Goal: Task Accomplishment & Management: Use online tool/utility

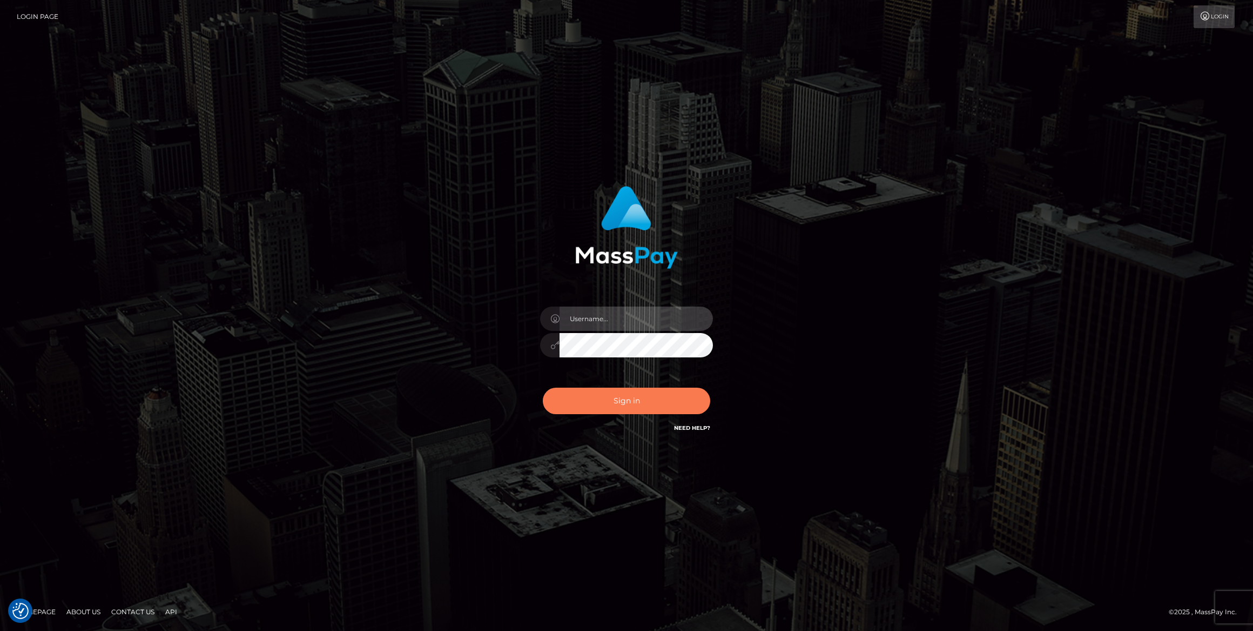
type input "bengreen"
click at [612, 406] on button "Sign in" at bounding box center [626, 400] width 167 height 26
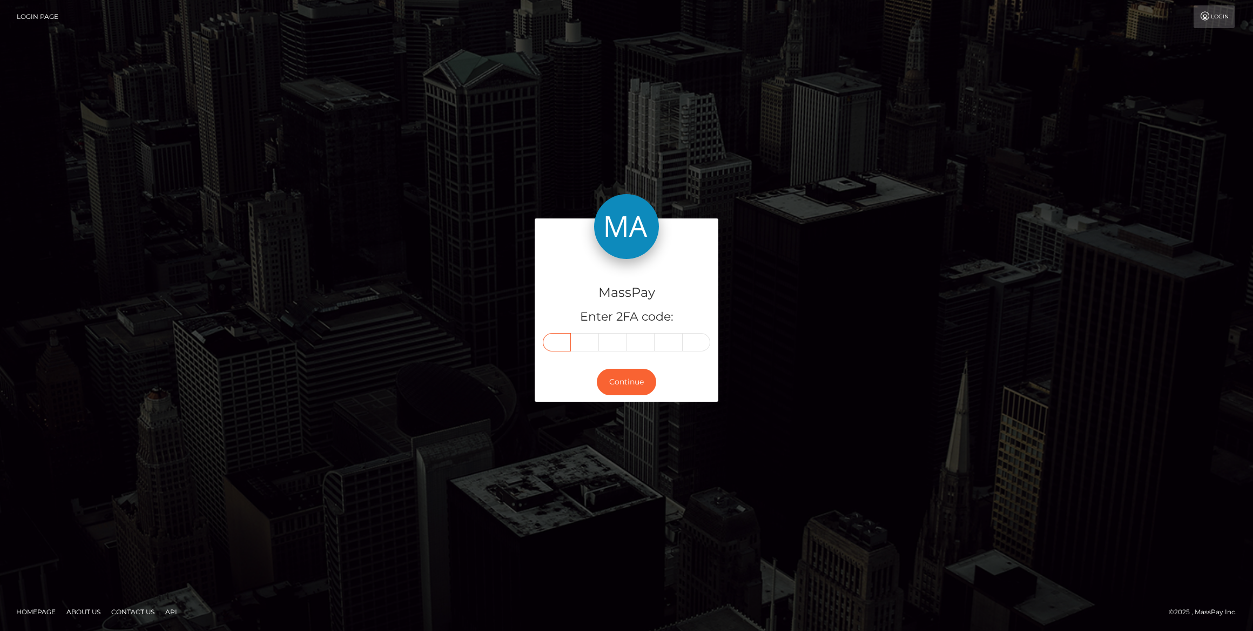
drag, startPoint x: 553, startPoint y: 348, endPoint x: 541, endPoint y: 353, distance: 13.3
drag, startPoint x: 541, startPoint y: 353, endPoint x: 557, endPoint y: 344, distance: 18.6
click at [557, 344] on input "text" at bounding box center [557, 342] width 28 height 18
paste input "5"
type input "5"
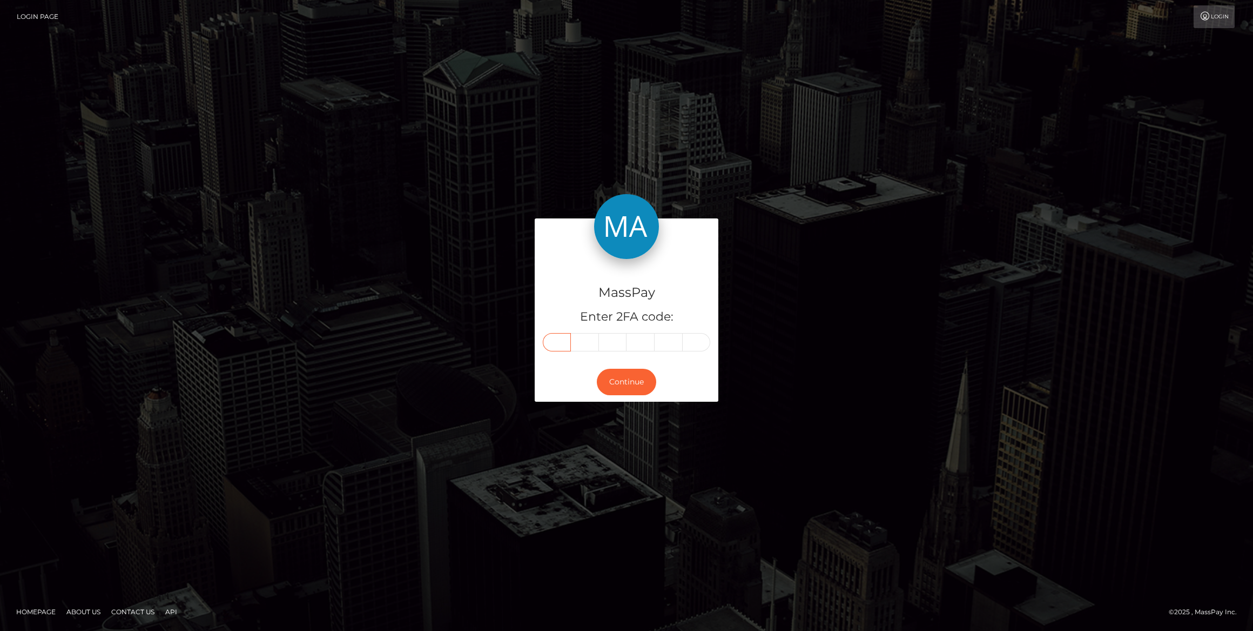
type input "3"
type input "9"
type input "6"
type input "5"
type input "1"
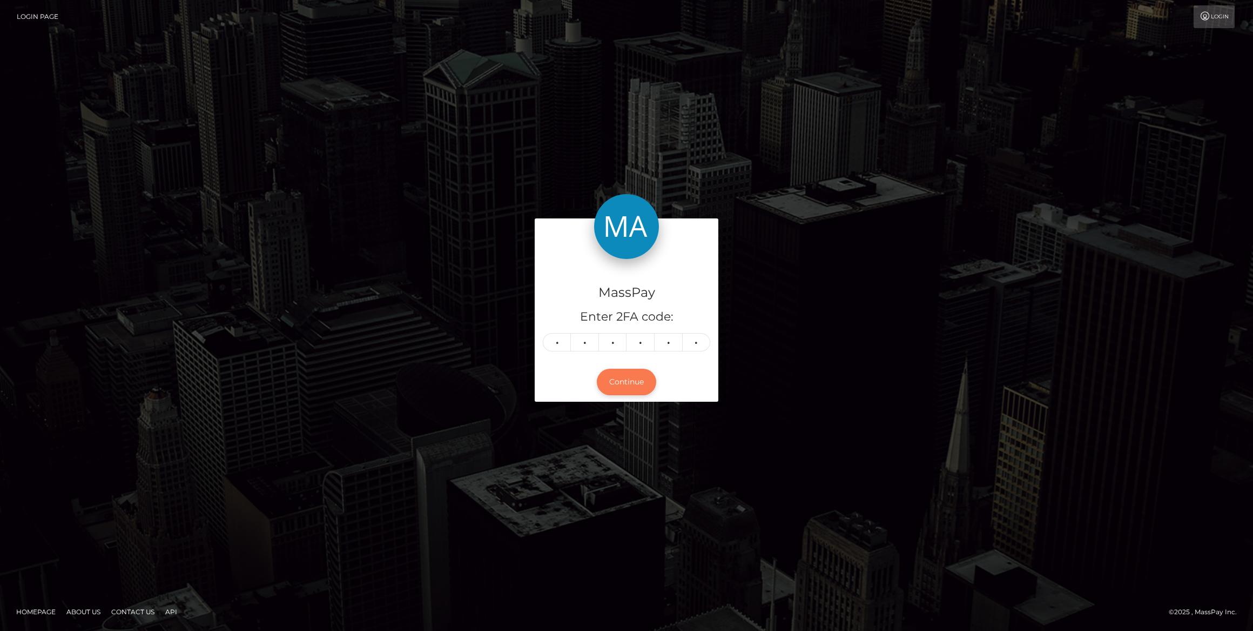
click at [618, 379] on button "Continue" at bounding box center [626, 381] width 59 height 26
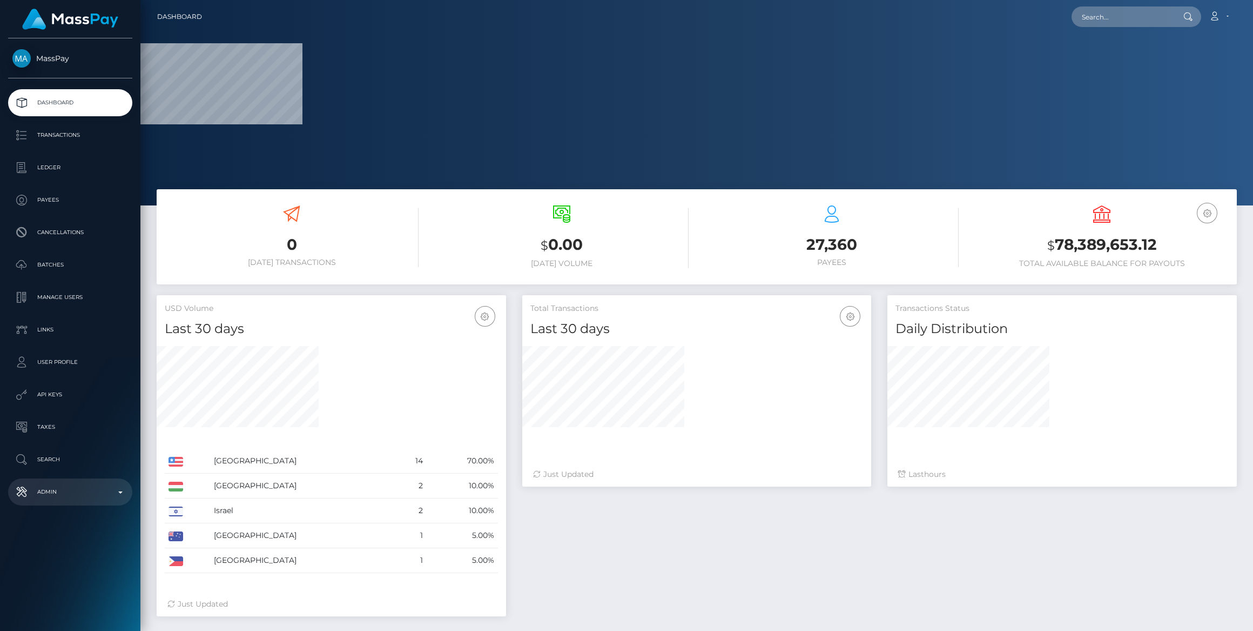
click at [96, 497] on p "Admin" at bounding box center [70, 492] width 116 height 16
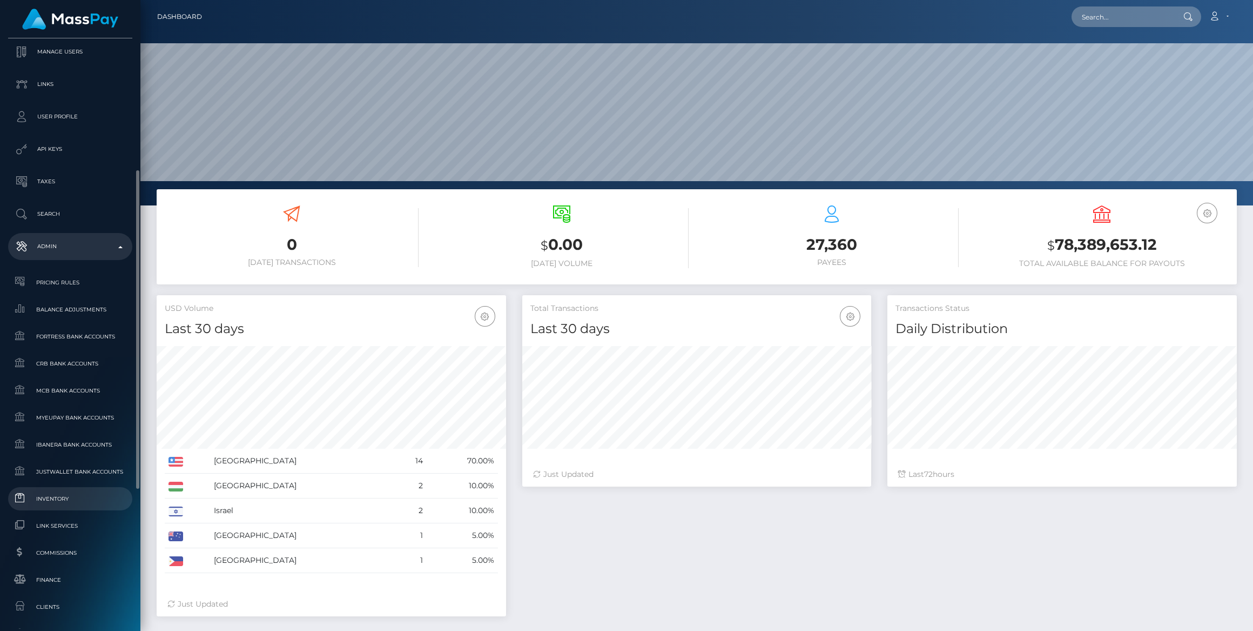
scroll to position [344, 0]
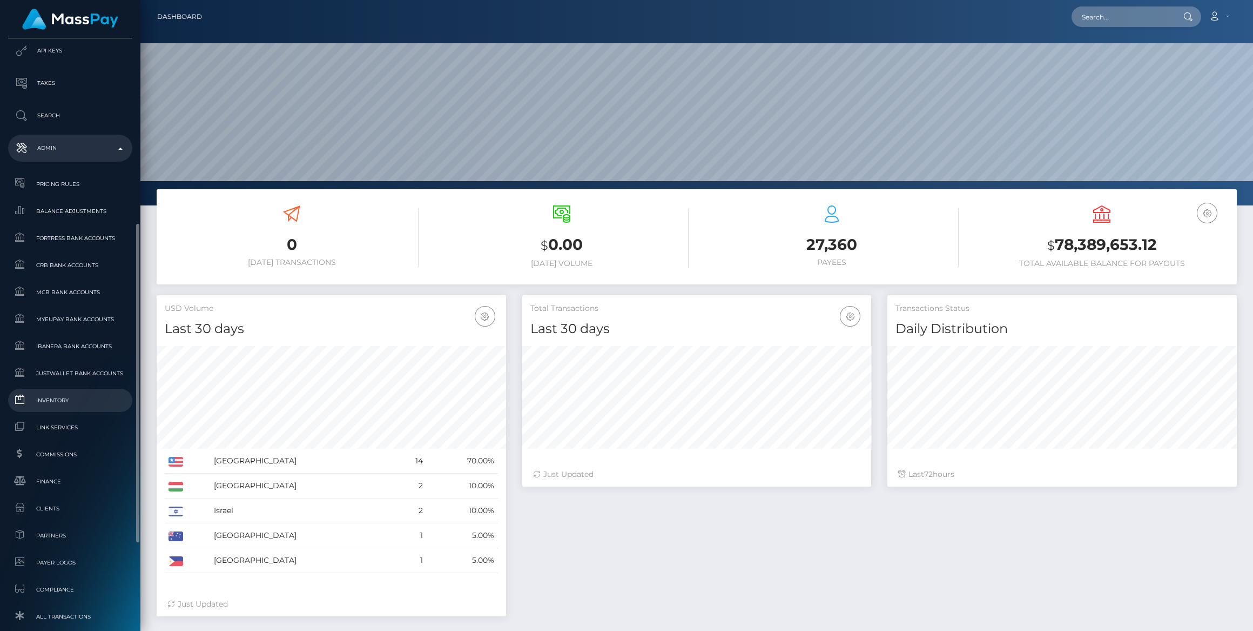
click at [74, 397] on span "Inventory" at bounding box center [70, 400] width 116 height 12
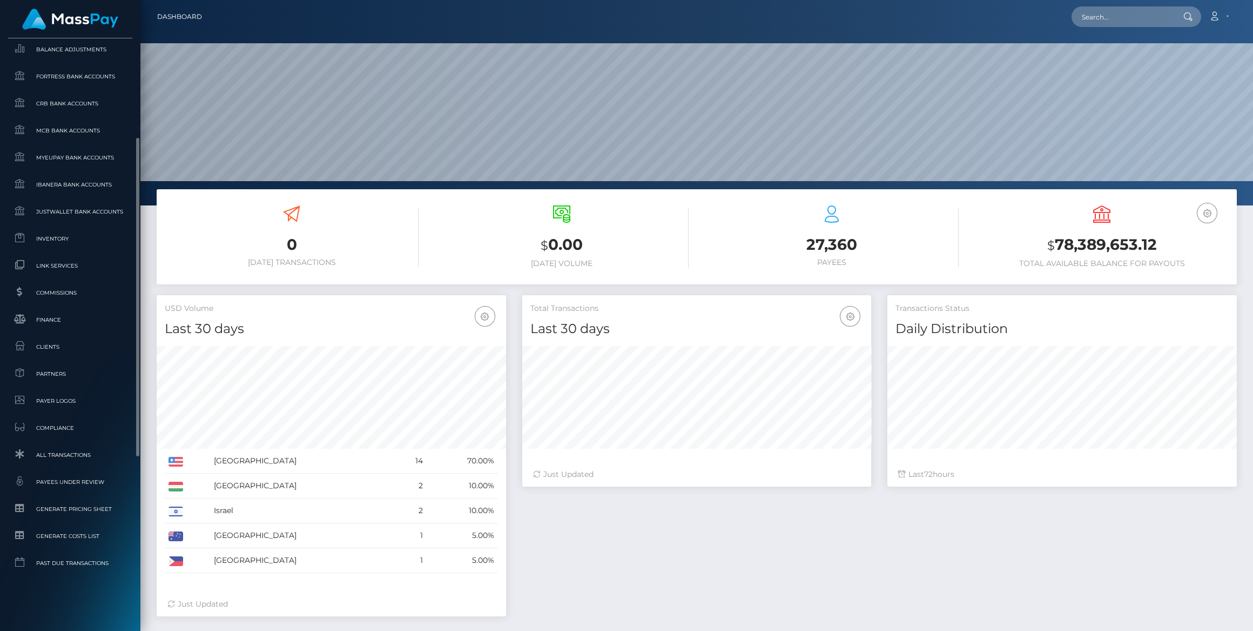
scroll to position [505, 0]
click at [59, 248] on link "Inventory" at bounding box center [70, 238] width 124 height 23
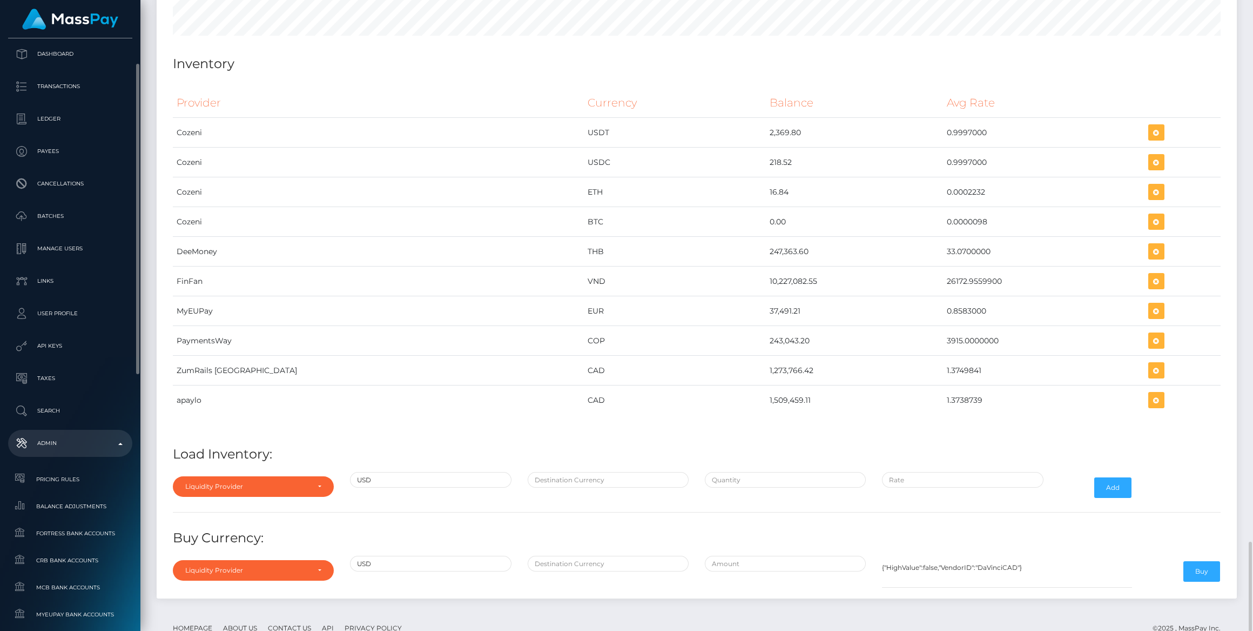
scroll to position [245, 0]
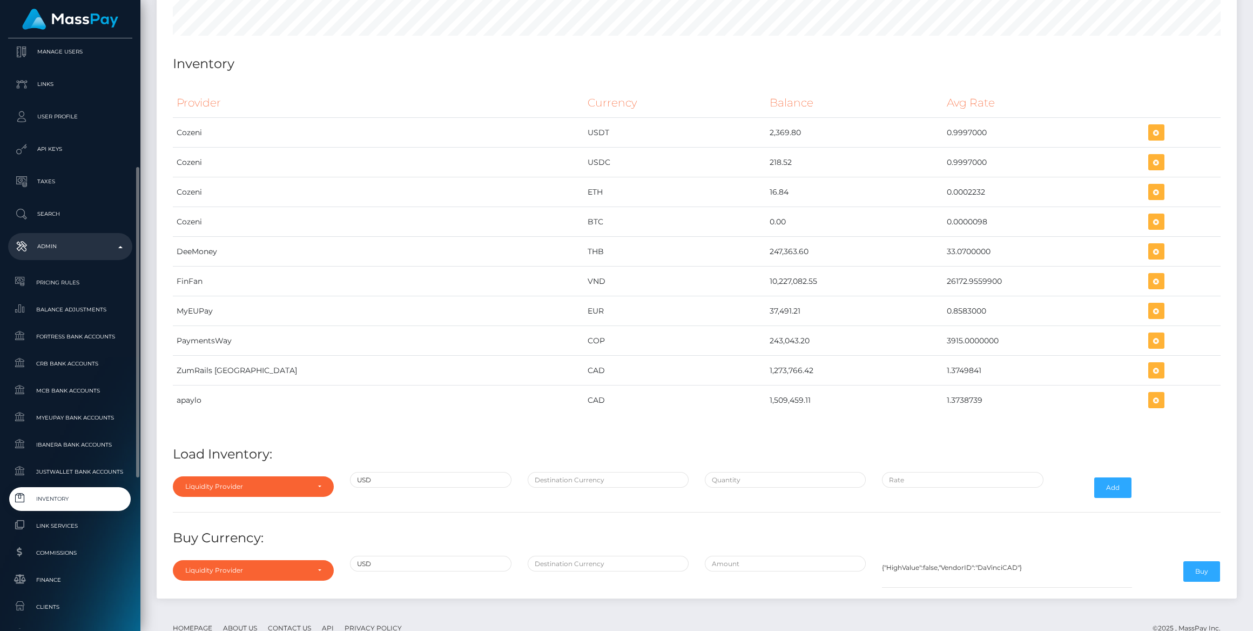
click at [67, 495] on span "Inventory" at bounding box center [70, 498] width 116 height 12
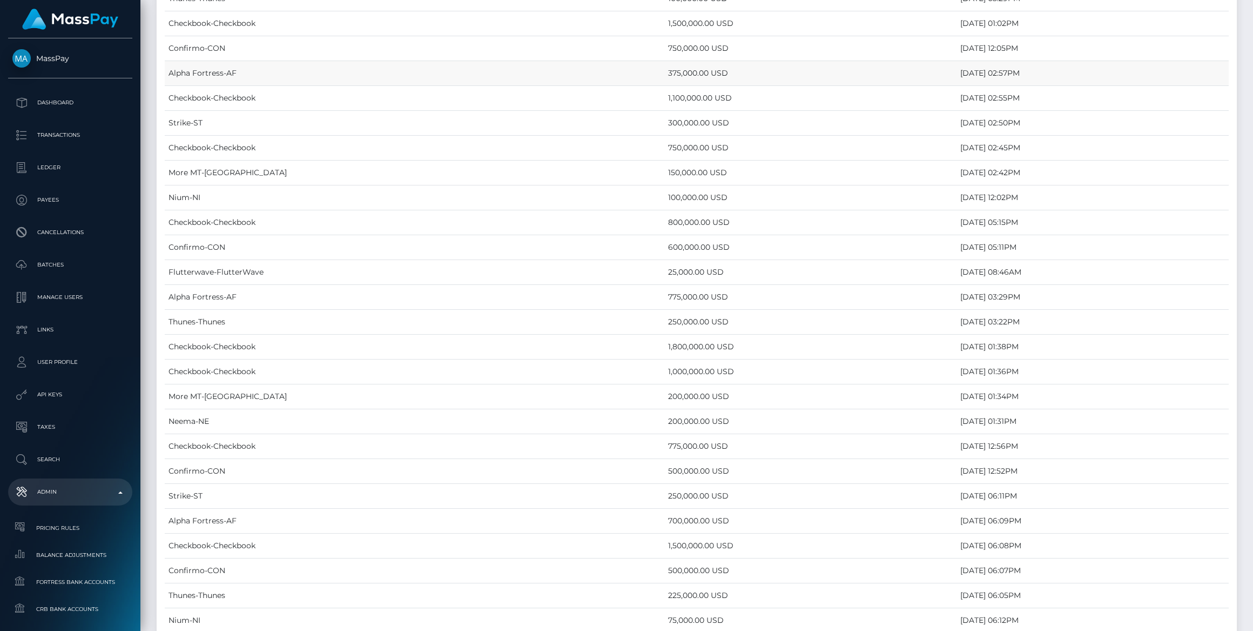
scroll to position [3807, 0]
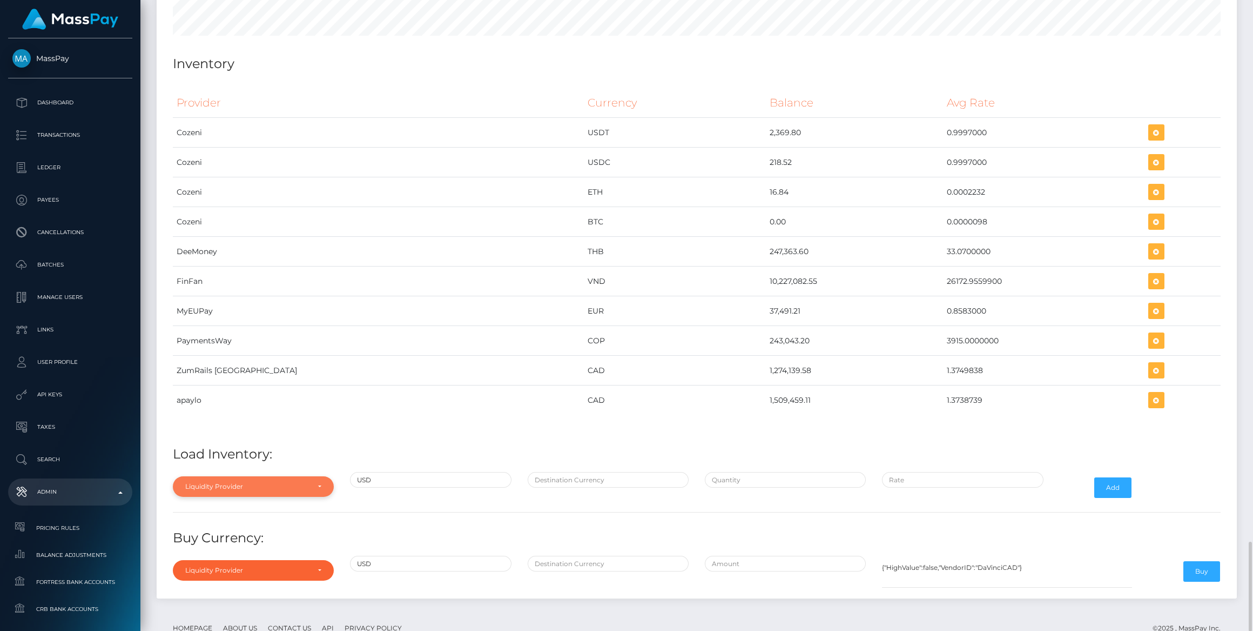
click at [273, 482] on div "Liquidity Provider" at bounding box center [247, 486] width 124 height 9
click at [209, 312] on div at bounding box center [253, 322] width 161 height 20
click at [253, 472] on div "Liquidity Provider Da Vinci AFEX QIWI apaylo Cozeni B4B ApprizaPay PaymentsWay …" at bounding box center [253, 487] width 177 height 31
click at [254, 476] on div "Liquidity Provider" at bounding box center [253, 486] width 161 height 21
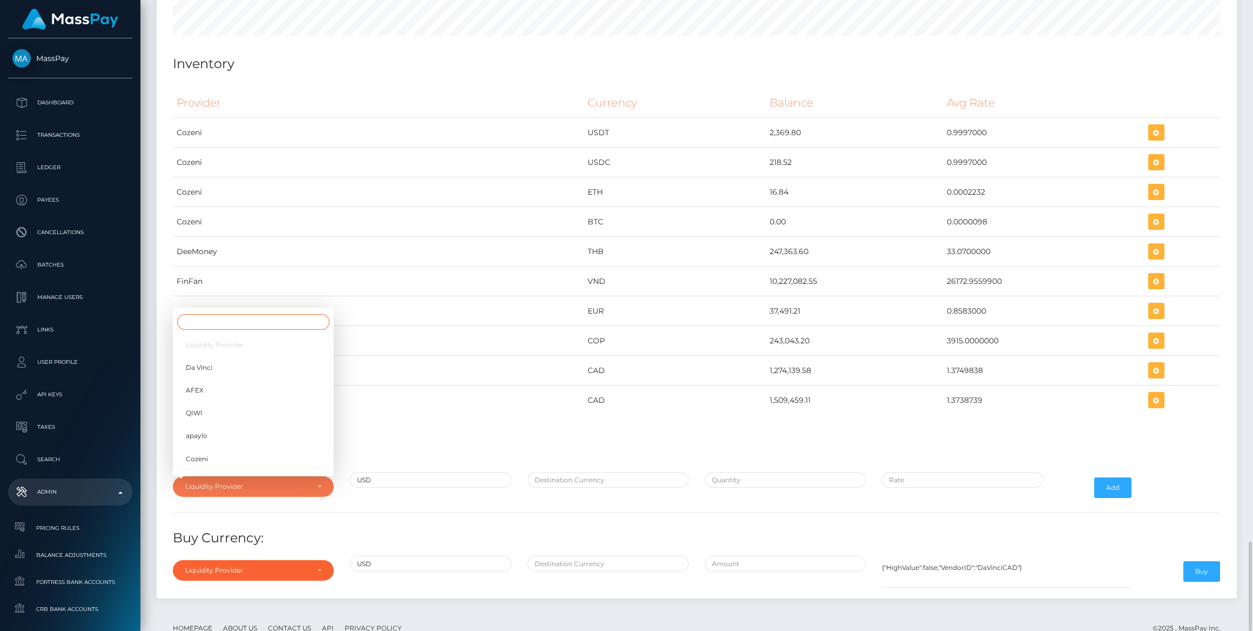
click at [237, 314] on input "Search" at bounding box center [253, 322] width 152 height 16
type input "your"
click at [209, 451] on link "YourSafe" at bounding box center [253, 461] width 161 height 20
select select "YourSafe"
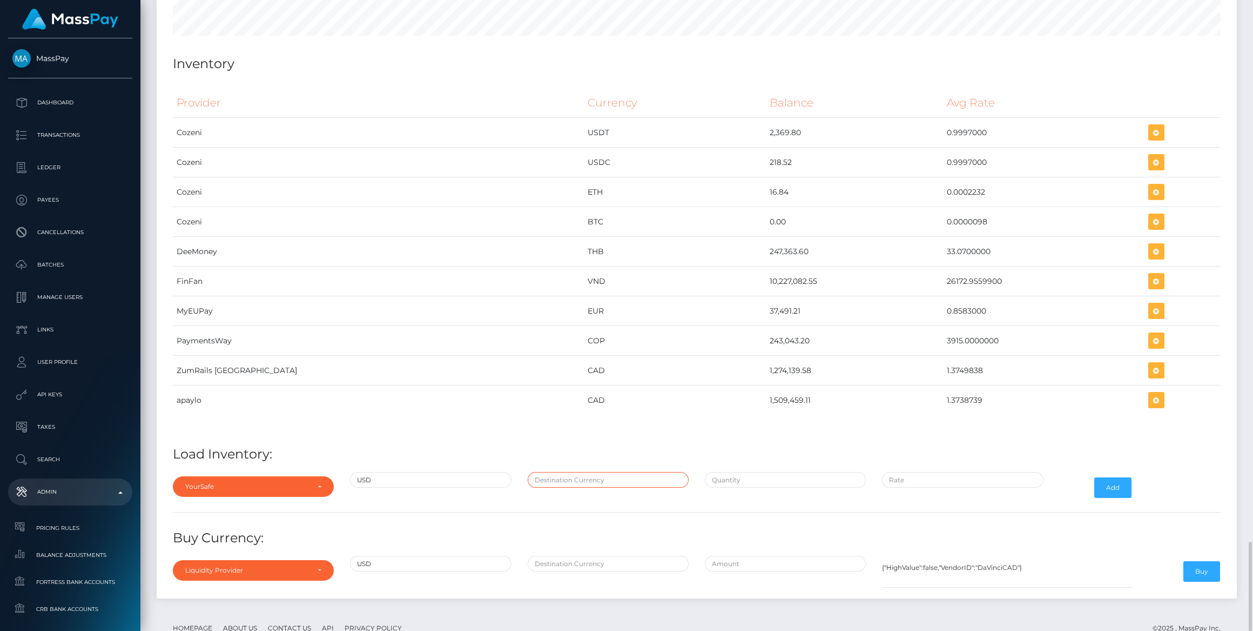
click at [593, 472] on input "text" at bounding box center [608, 480] width 161 height 16
type input "EUR"
paste input "200,000.0000000"
type input "$200,000.0000000"
paste input "0.8497809"
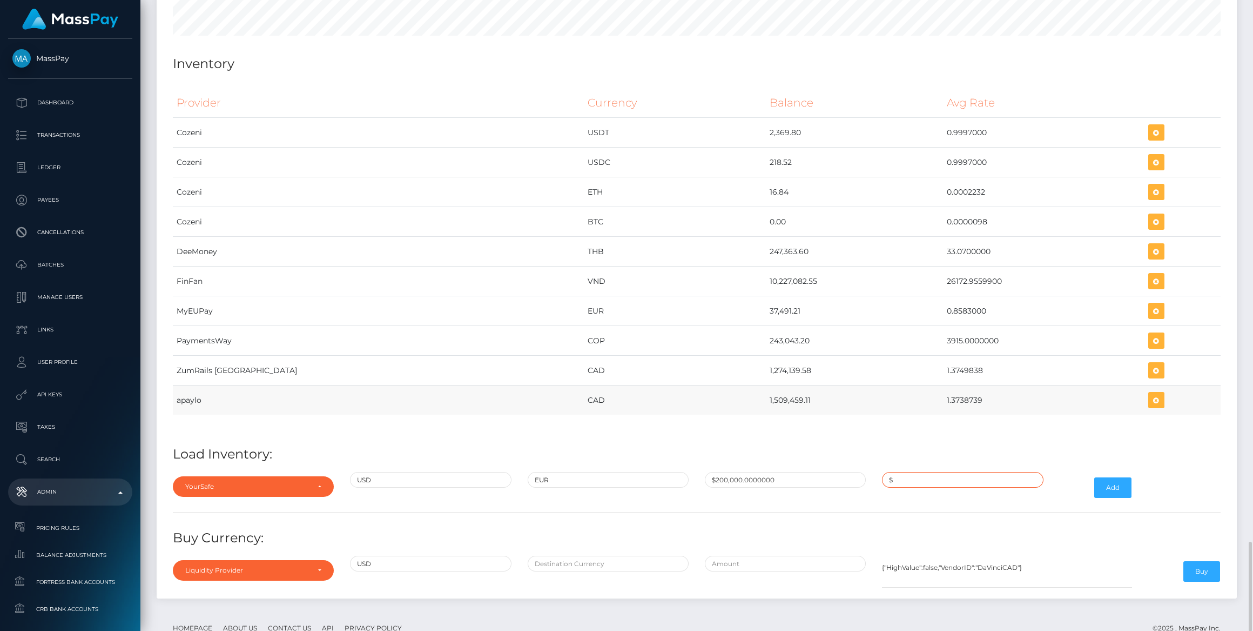
type input "$0.8497809"
click at [1123, 477] on button "Add" at bounding box center [1113, 487] width 37 height 21
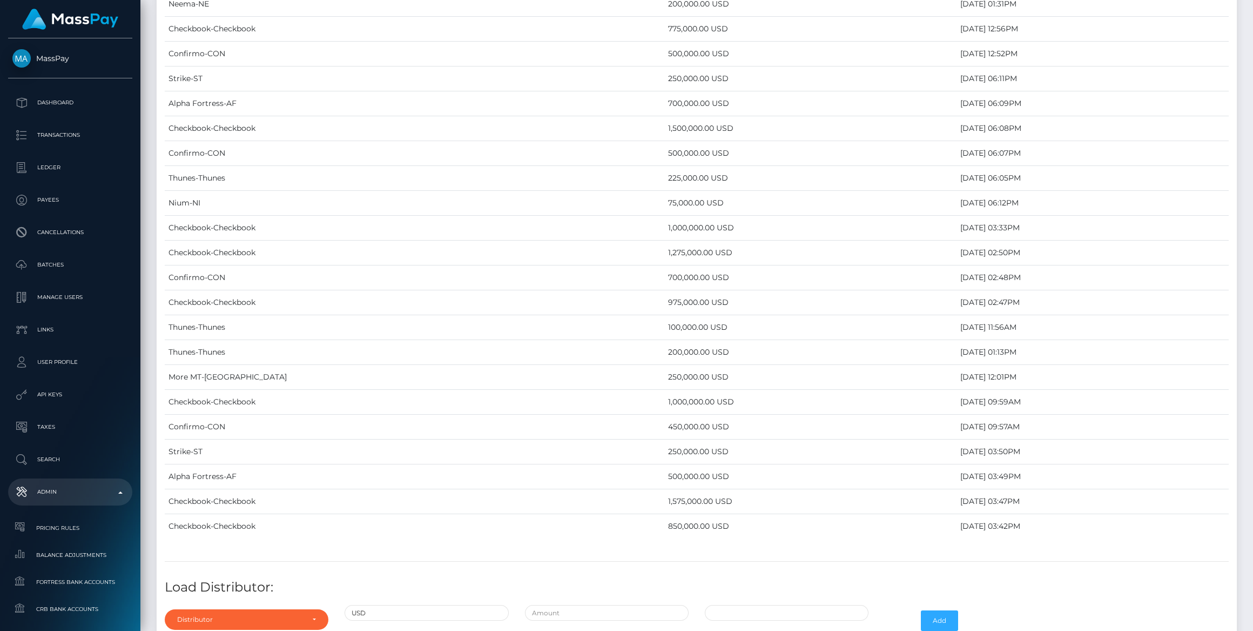
scroll to position [3861, 0]
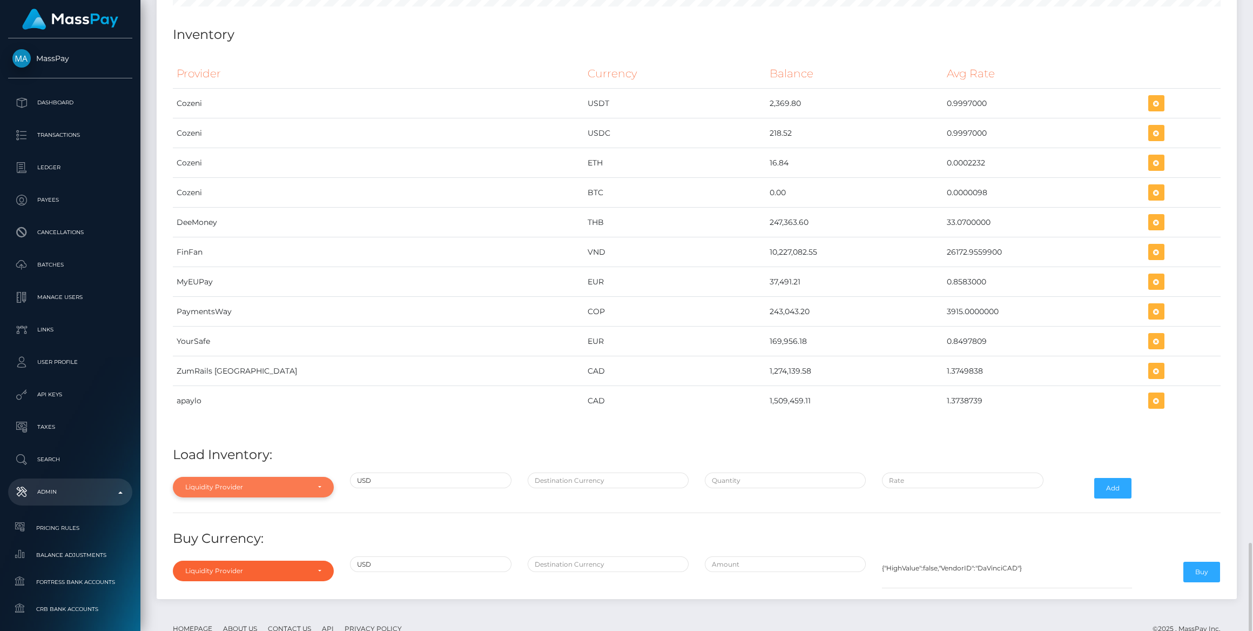
click at [297, 482] on div "Liquidity Provider" at bounding box center [247, 486] width 124 height 9
click at [259, 314] on input "Search" at bounding box center [253, 322] width 152 height 16
type input "you"
click at [267, 452] on link "YourSafe" at bounding box center [253, 462] width 161 height 20
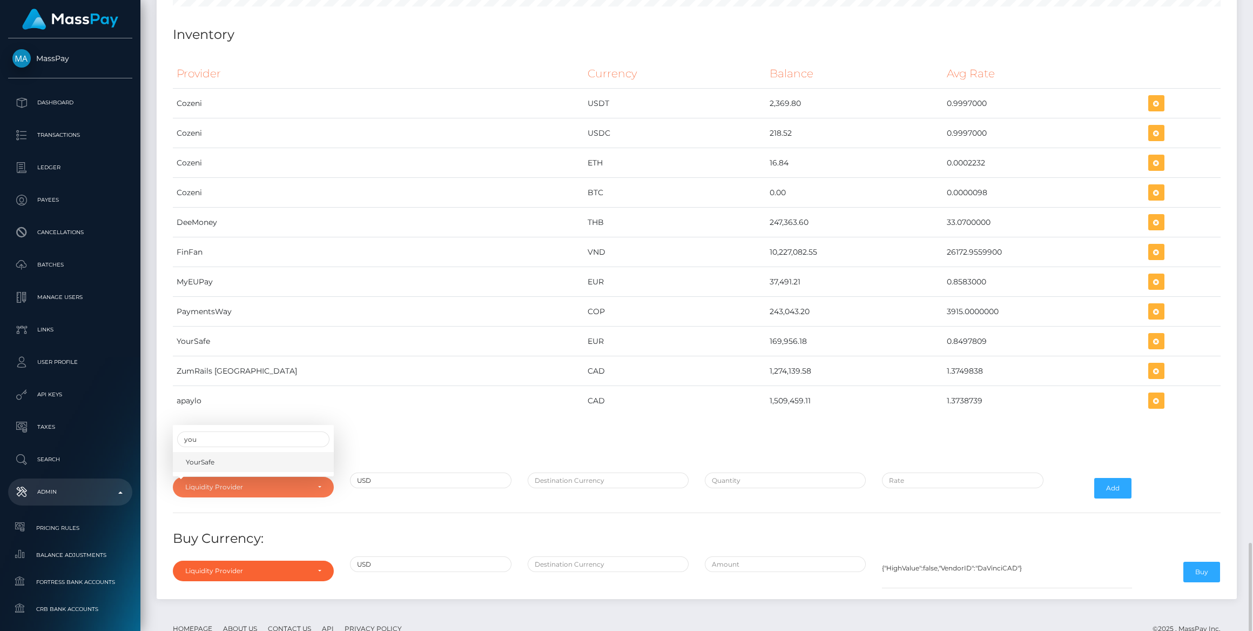
select select "YourSafe"
click at [596, 472] on input "text" at bounding box center [608, 480] width 161 height 16
type input "EUR"
paste input "4,933.9764770"
type input "$4,933.9764770"
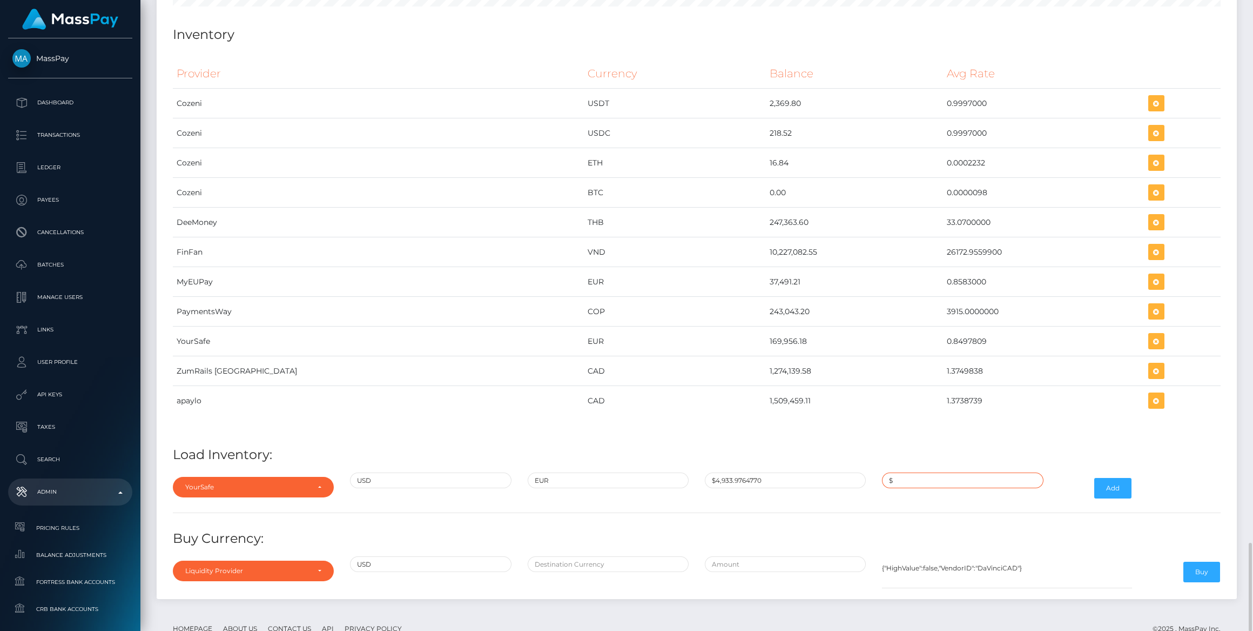
paste input "0.8548014"
type input "$0.8548014"
click at [1122, 478] on button "Add" at bounding box center [1113, 488] width 37 height 21
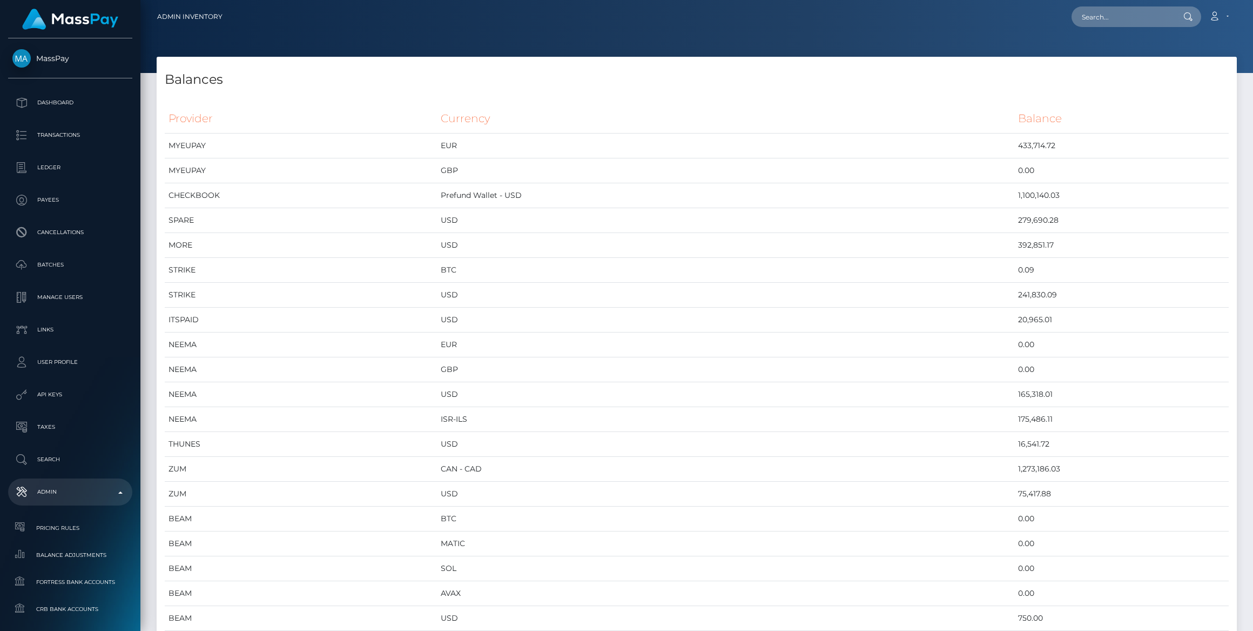
scroll to position [4371, 1080]
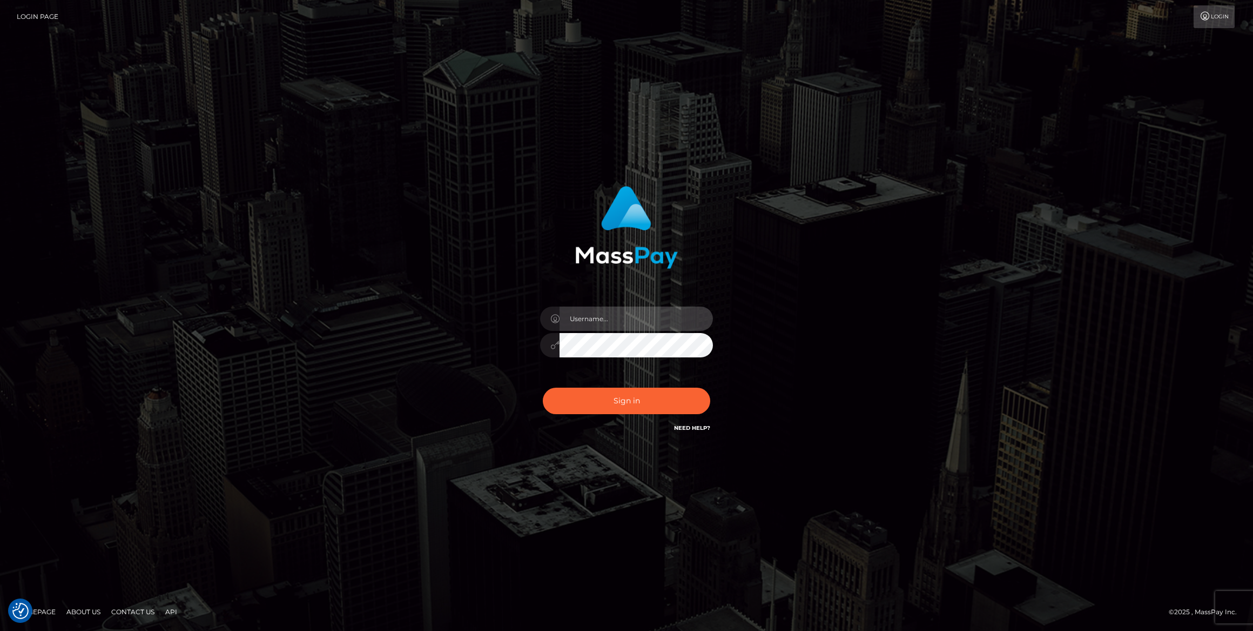
type input "bengreen"
click at [661, 403] on div "Sign in Need Help?" at bounding box center [626, 405] width 189 height 48
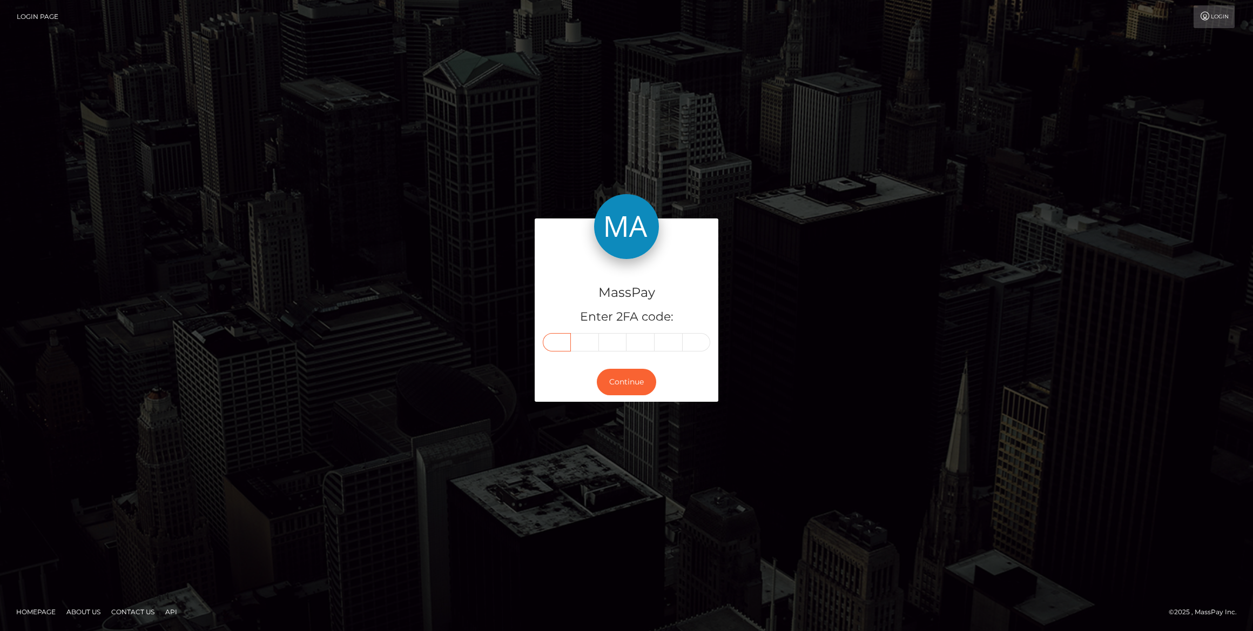
drag, startPoint x: 571, startPoint y: 347, endPoint x: 564, endPoint y: 346, distance: 7.1
paste input "9"
type input "9"
type input "8"
type input "3"
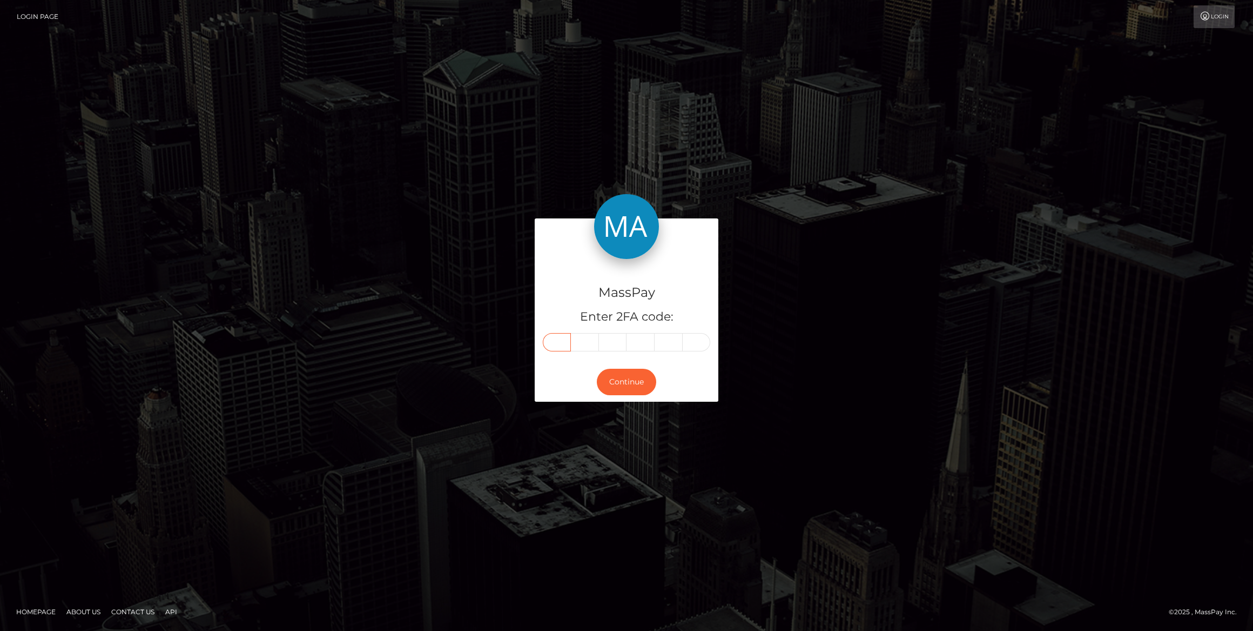
type input "8"
type input "4"
type input "5"
click at [635, 390] on button "Continue" at bounding box center [626, 381] width 59 height 26
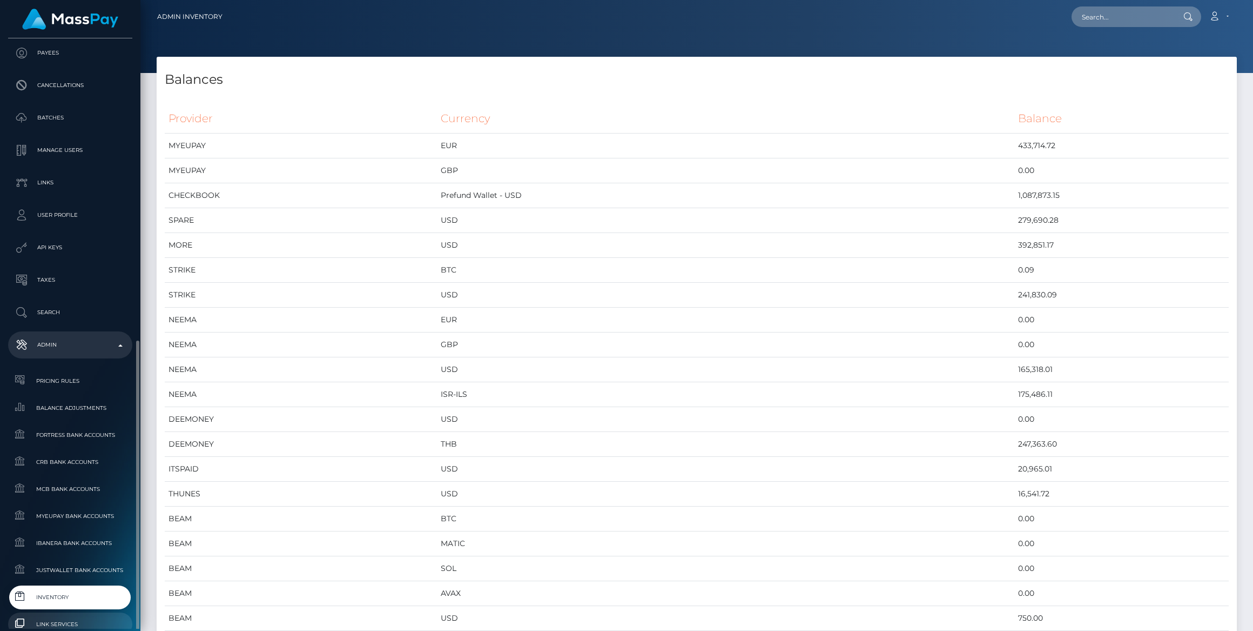
scroll to position [294, 0]
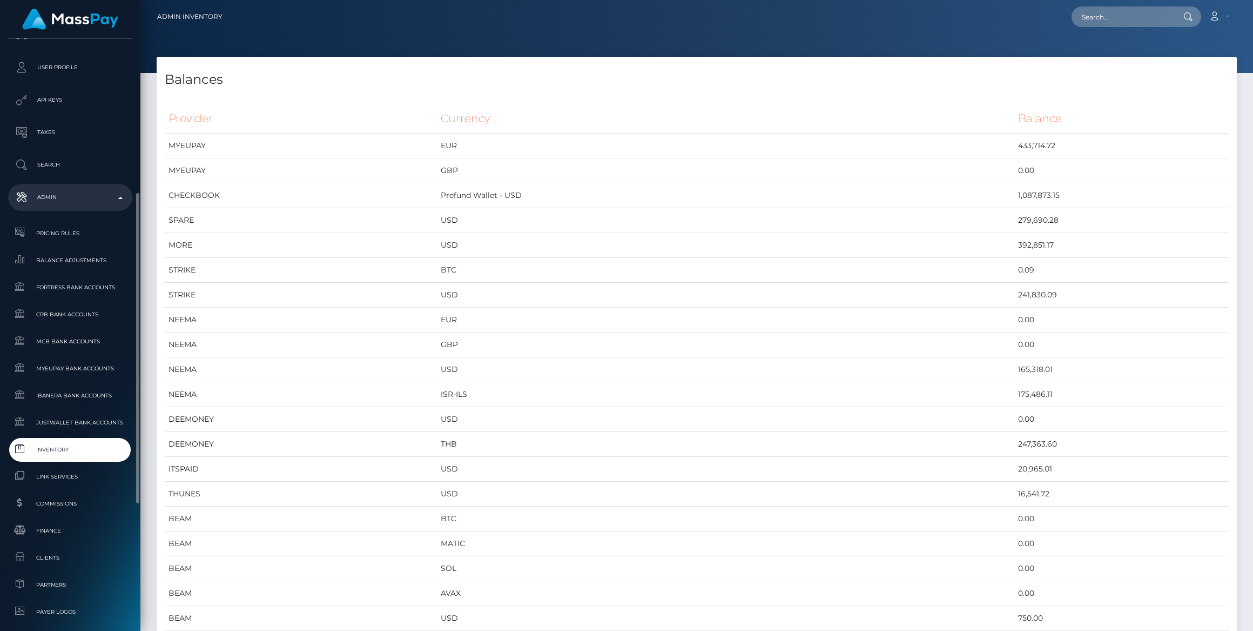
click at [72, 455] on link "Inventory" at bounding box center [70, 449] width 124 height 23
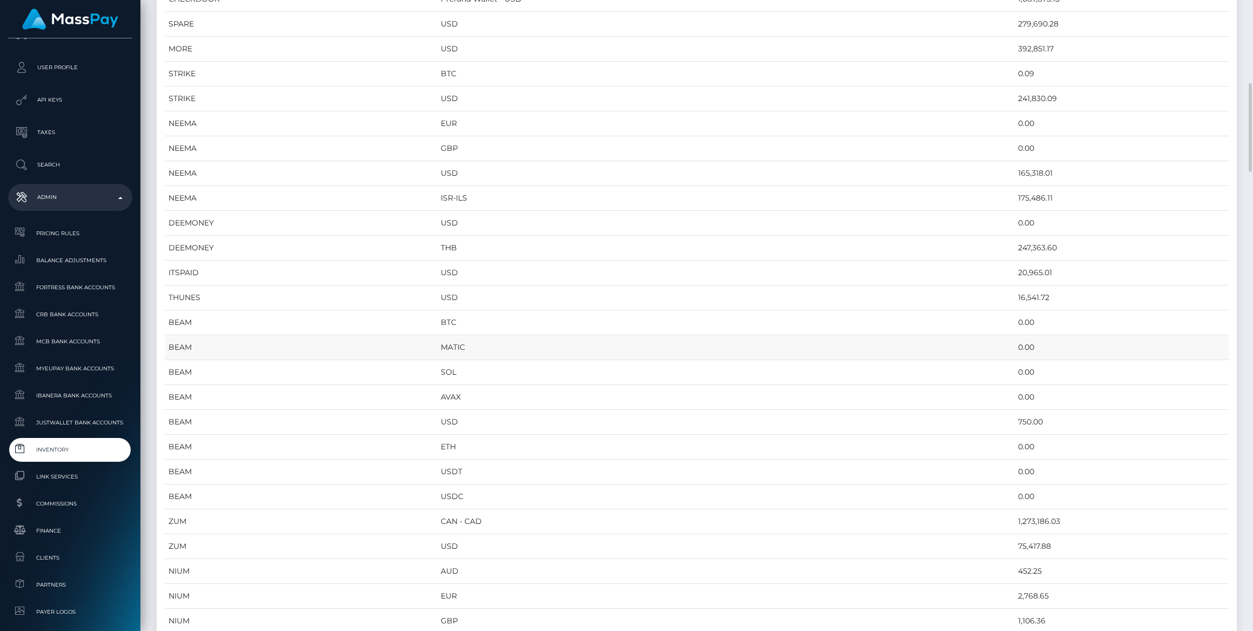
scroll to position [344, 0]
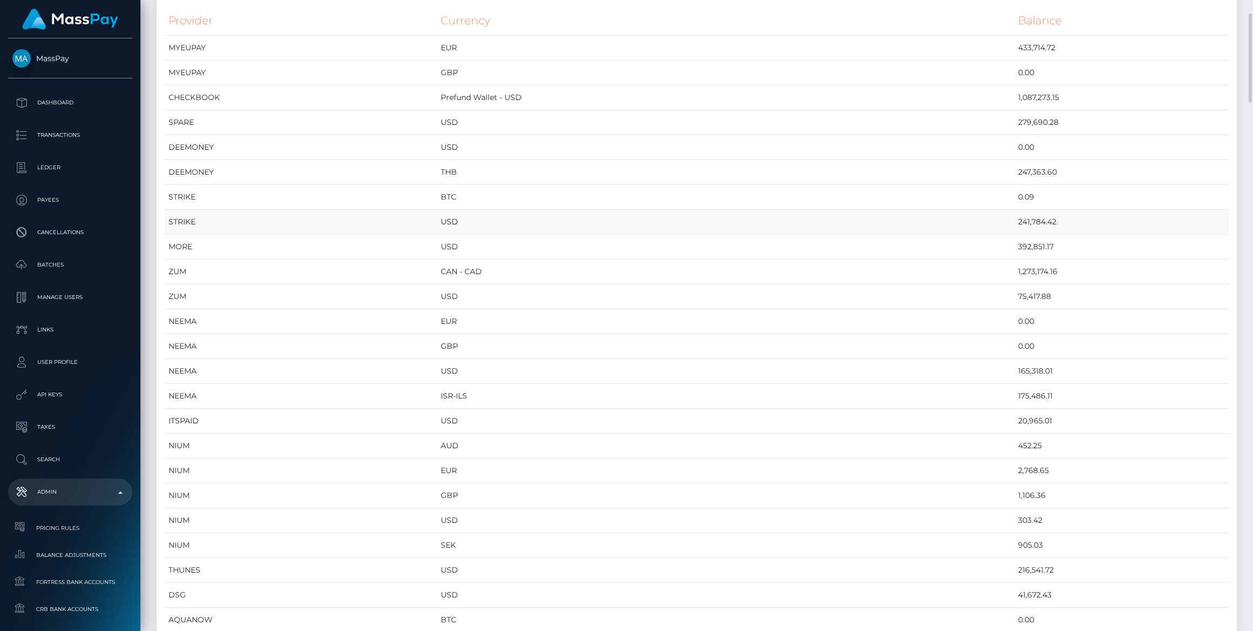
scroll to position [344, 0]
